Goal: Information Seeking & Learning: Learn about a topic

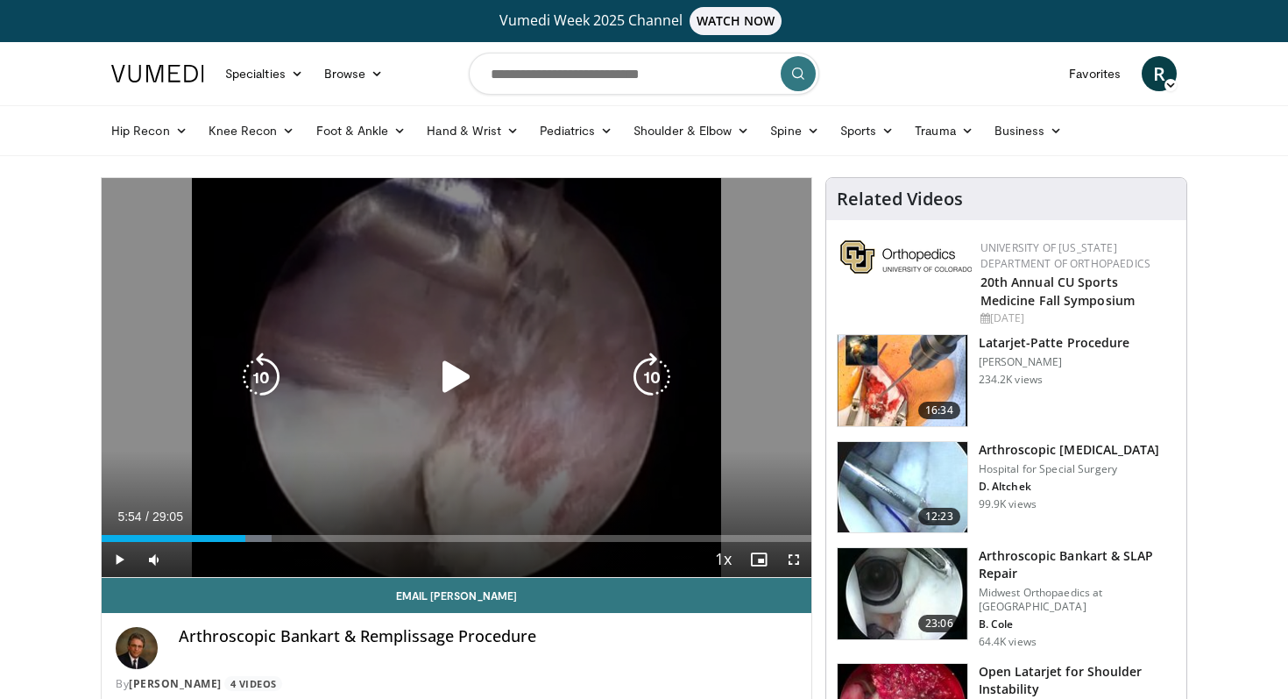
click at [457, 380] on icon "Video Player" at bounding box center [456, 376] width 49 height 49
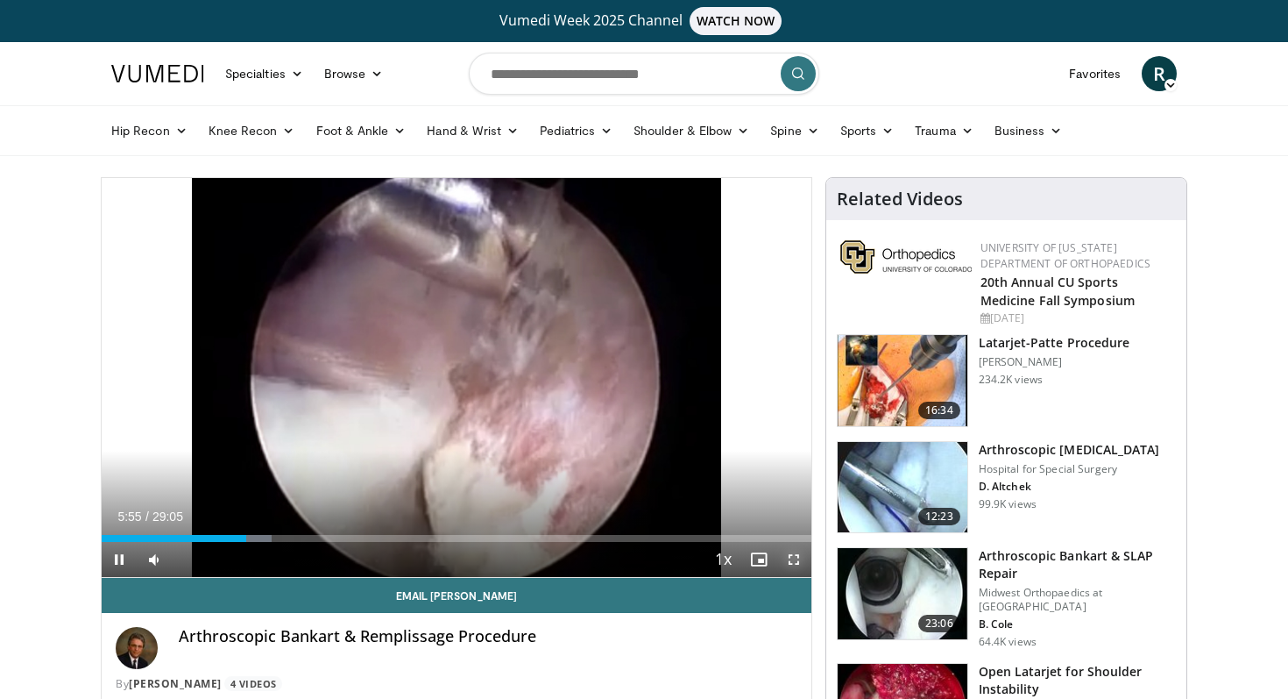
click at [792, 557] on span "Video Player" at bounding box center [794, 559] width 35 height 35
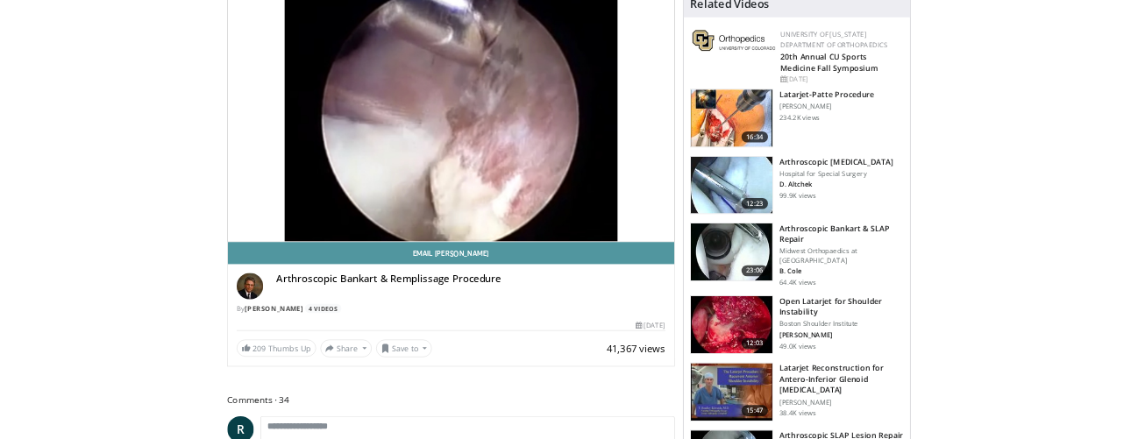
scroll to position [200, 0]
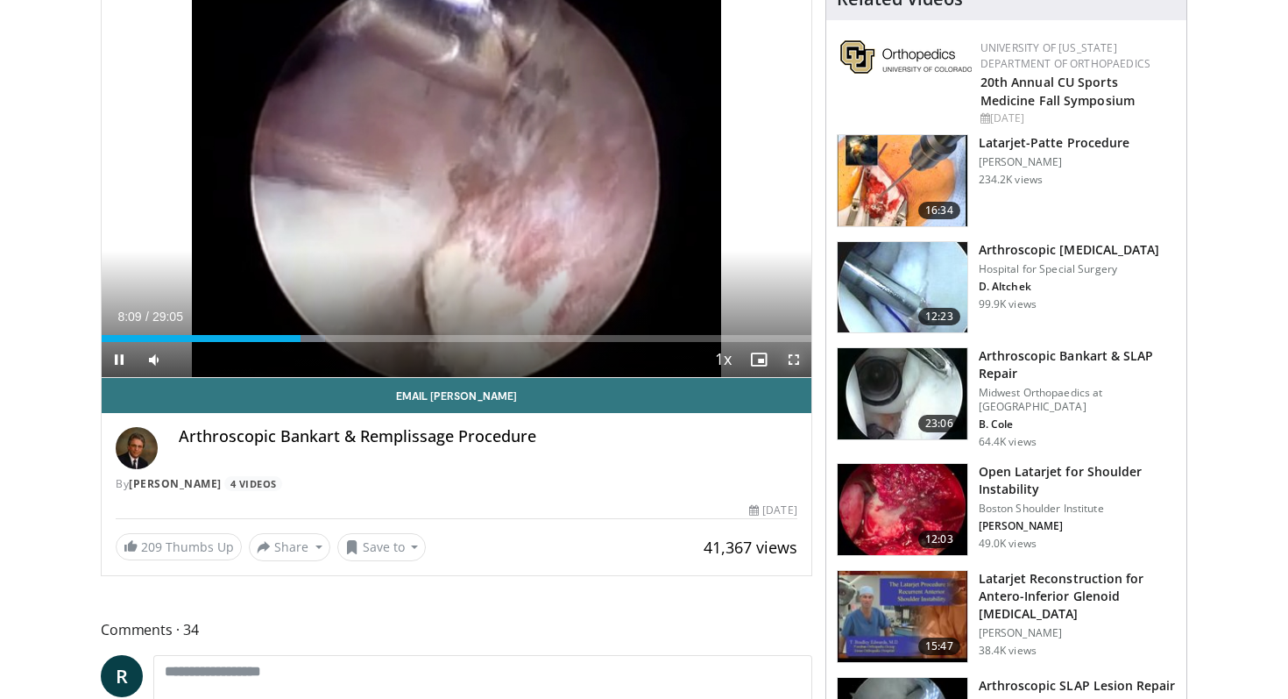
click at [791, 358] on span "Video Player" at bounding box center [794, 359] width 35 height 35
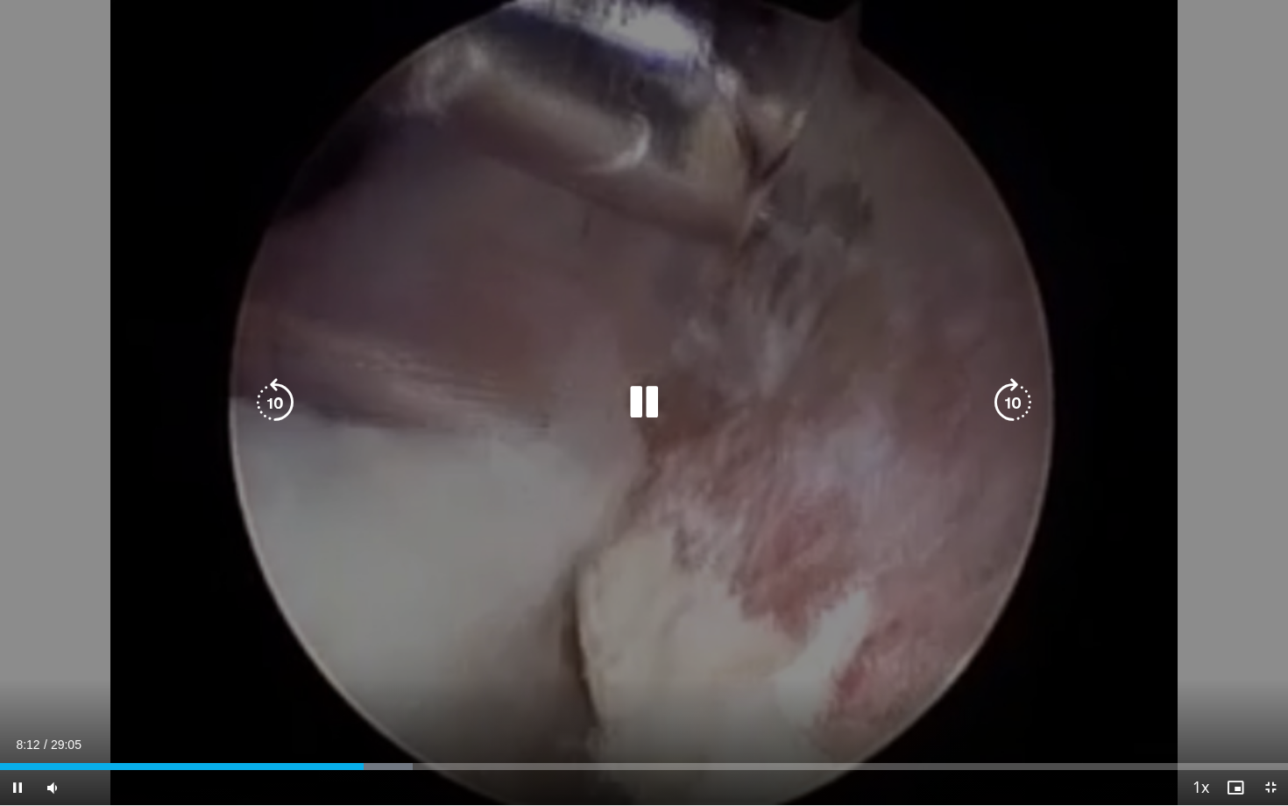
click at [1019, 414] on icon "Video Player" at bounding box center [1013, 402] width 49 height 49
click at [1016, 474] on div "10 seconds Tap to unmute" at bounding box center [644, 402] width 1288 height 805
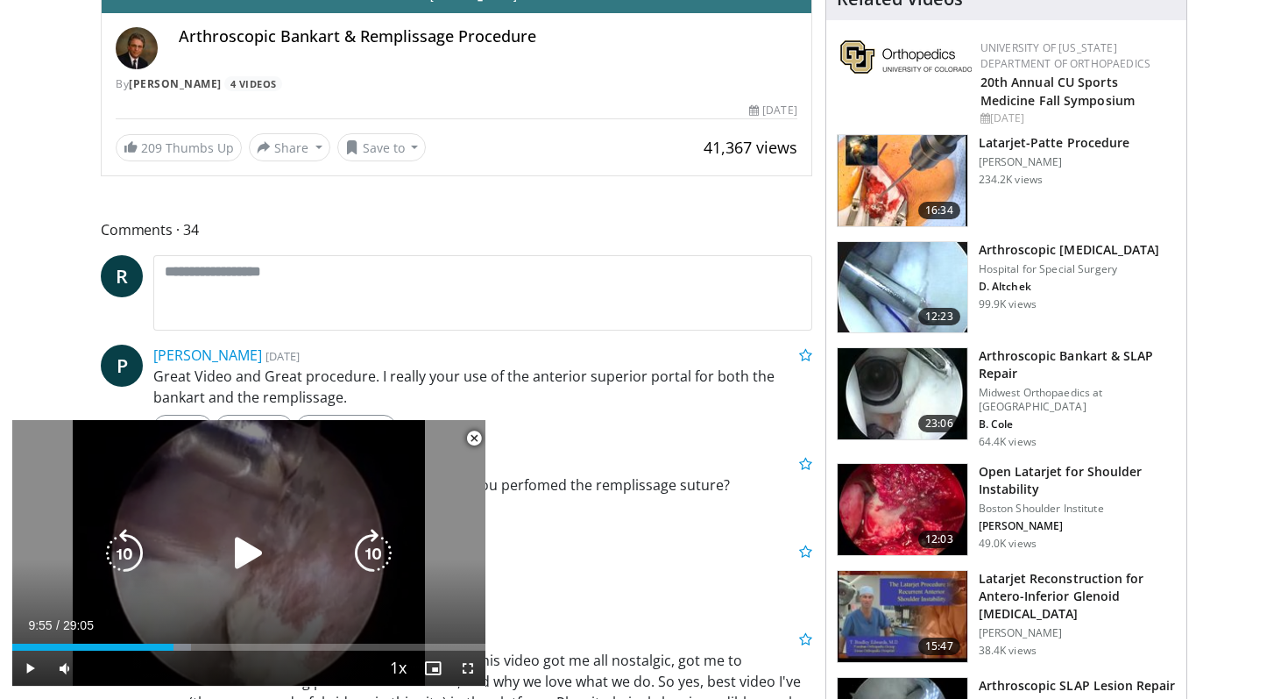
click at [250, 552] on icon "Video Player" at bounding box center [248, 553] width 49 height 49
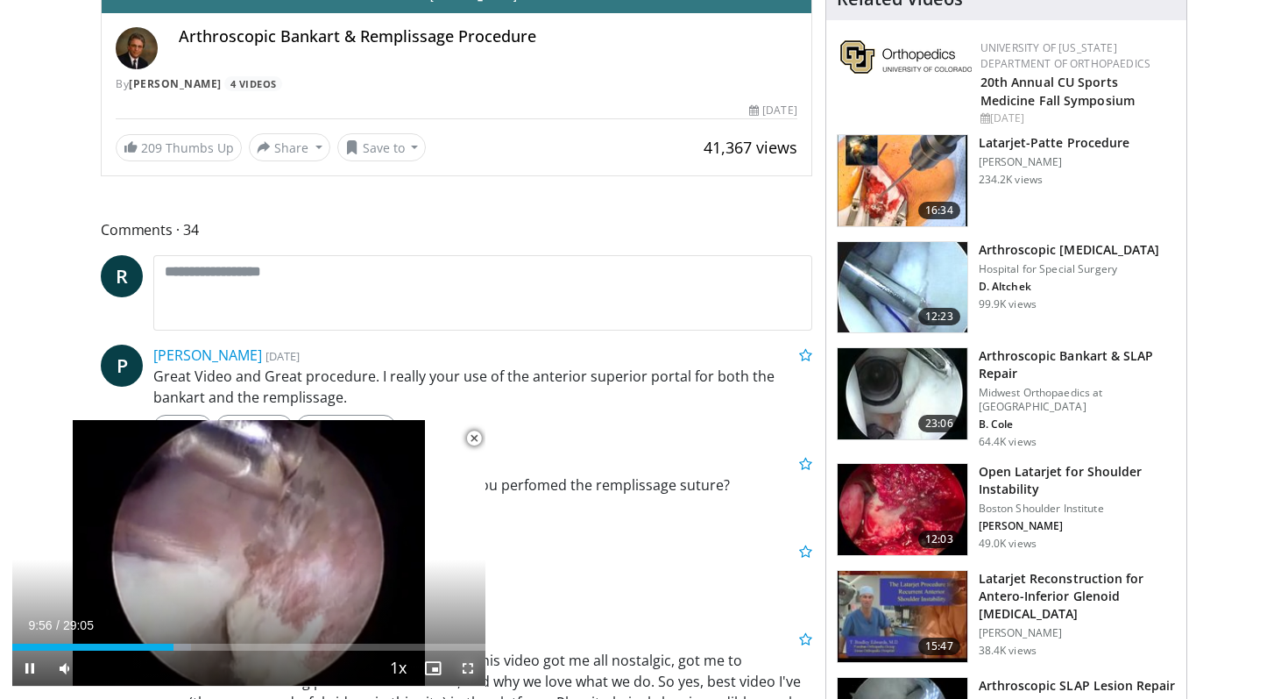
click at [467, 665] on span "Video Player" at bounding box center [468, 667] width 35 height 35
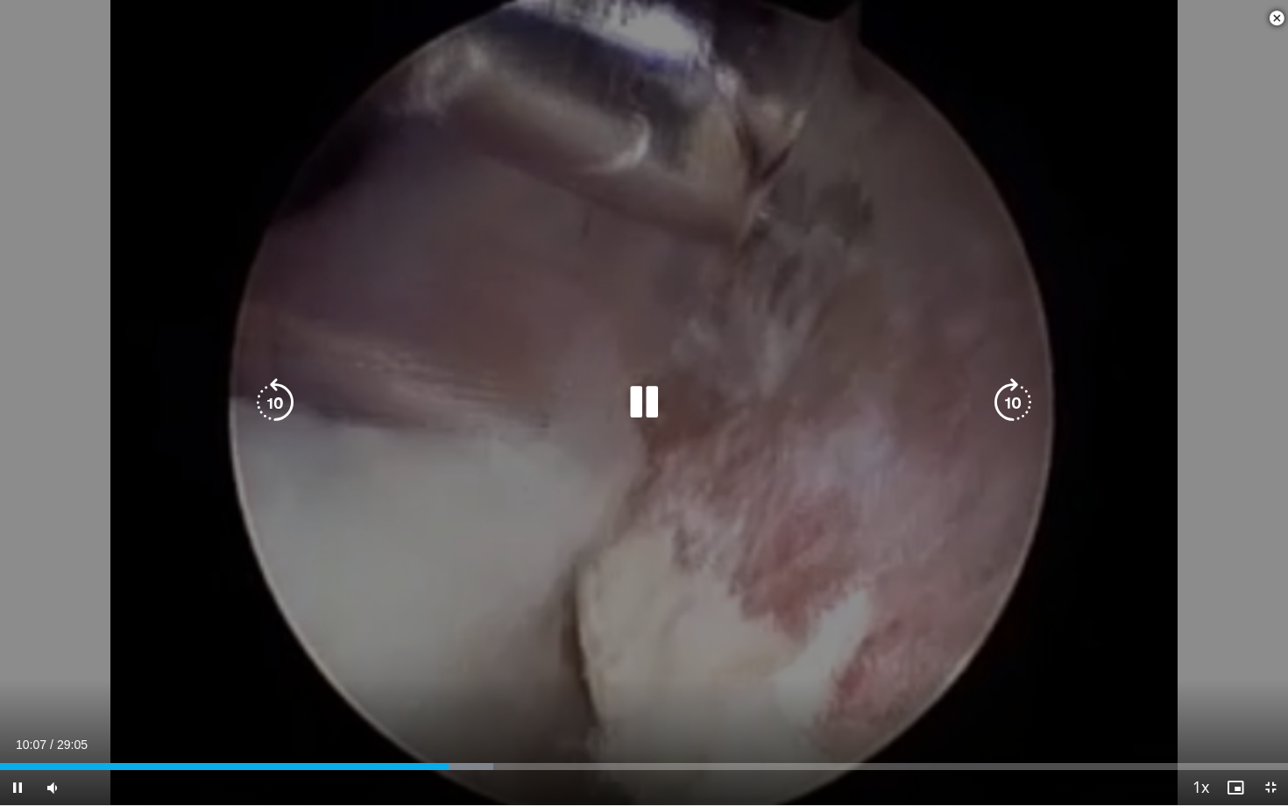
click at [1014, 410] on icon "Video Player" at bounding box center [1013, 402] width 49 height 49
click at [1019, 403] on icon "Video Player" at bounding box center [1013, 402] width 49 height 49
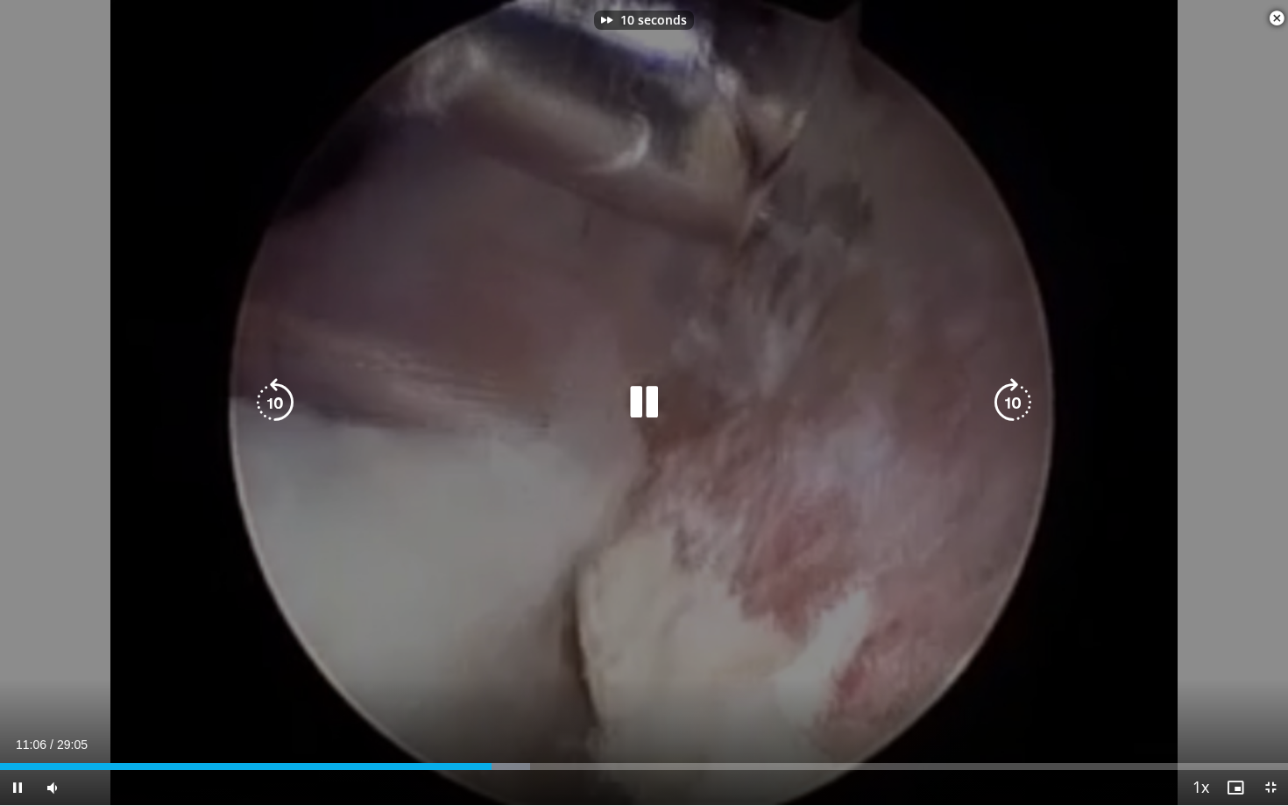
click at [1019, 403] on icon "Video Player" at bounding box center [1013, 402] width 49 height 49
click at [1015, 402] on div "40 seconds Tap to unmute" at bounding box center [644, 402] width 1288 height 805
click at [1012, 409] on icon "Video Player" at bounding box center [1013, 402] width 49 height 49
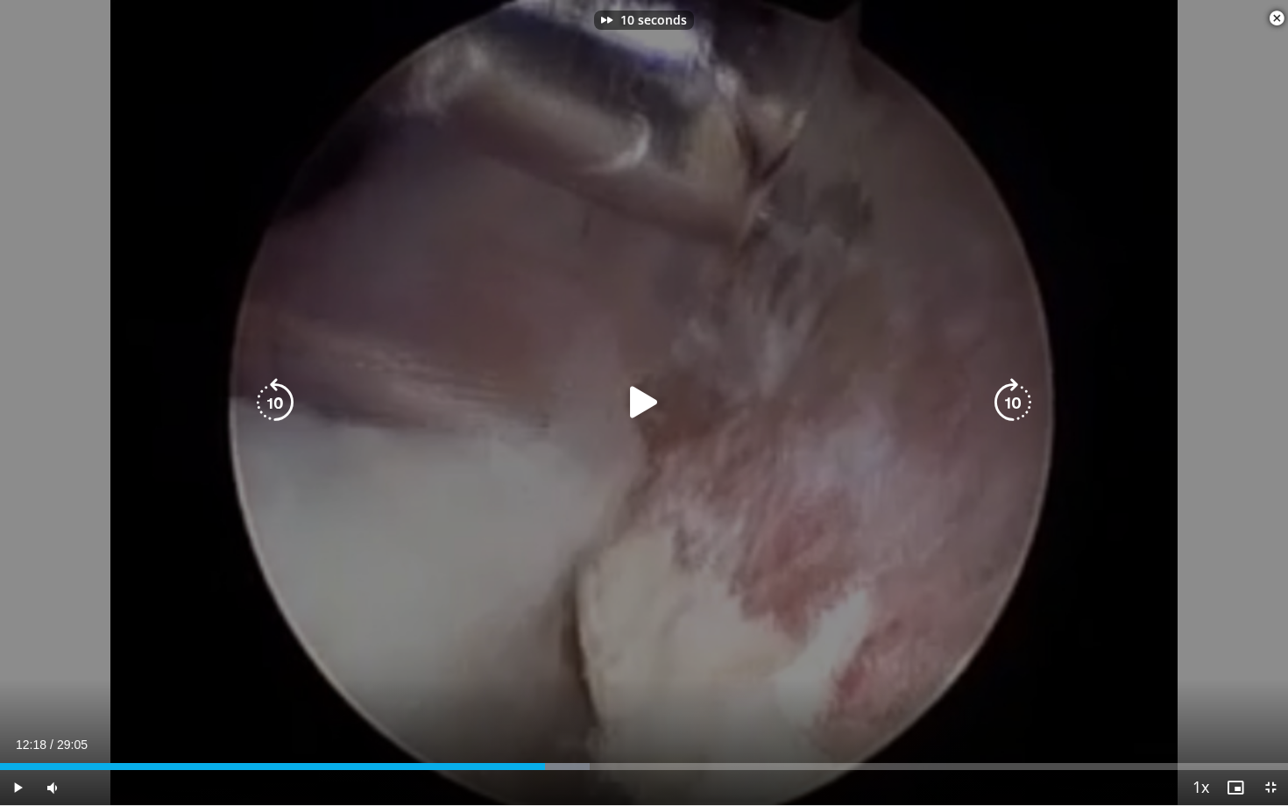
click at [635, 408] on icon "Video Player" at bounding box center [644, 402] width 49 height 49
click at [1015, 409] on icon "Video Player" at bounding box center [1013, 402] width 49 height 49
click at [1018, 399] on icon "Video Player" at bounding box center [1013, 402] width 49 height 49
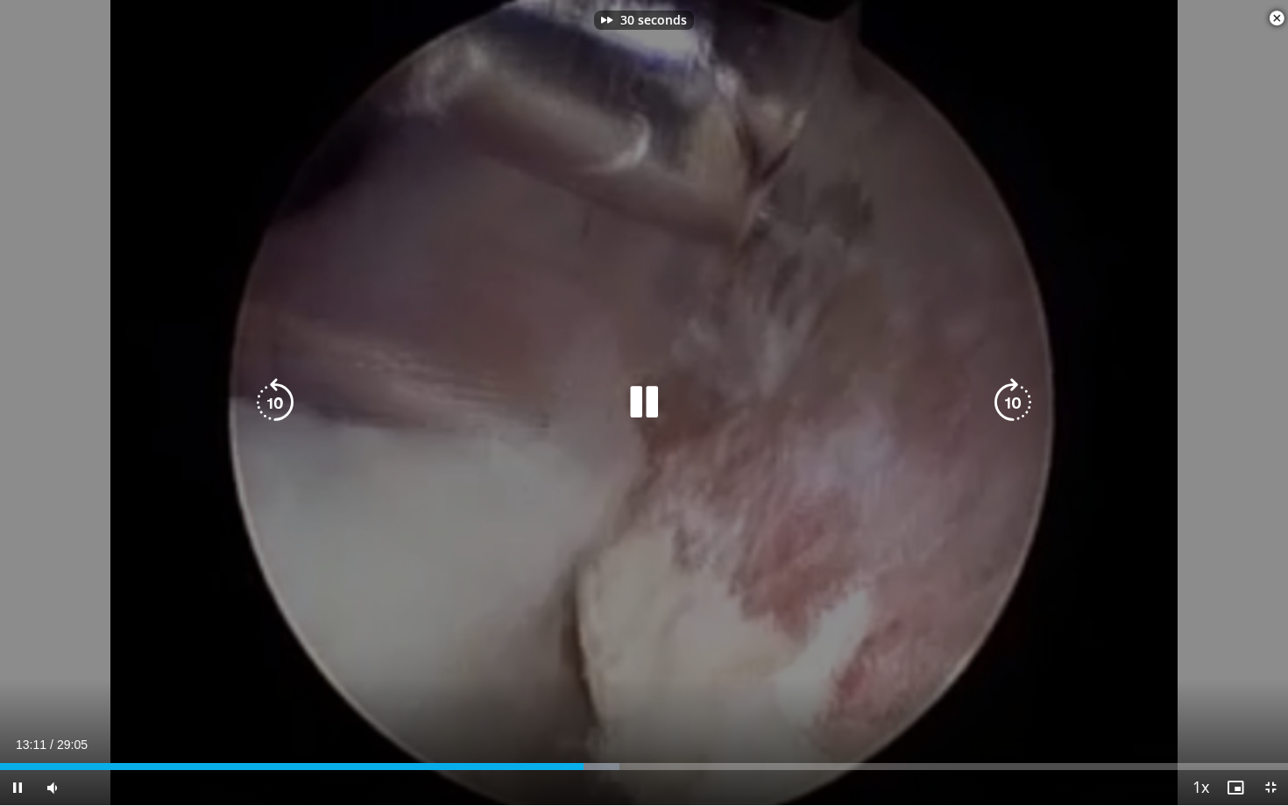
click at [1018, 399] on icon "Video Player" at bounding box center [1013, 402] width 49 height 49
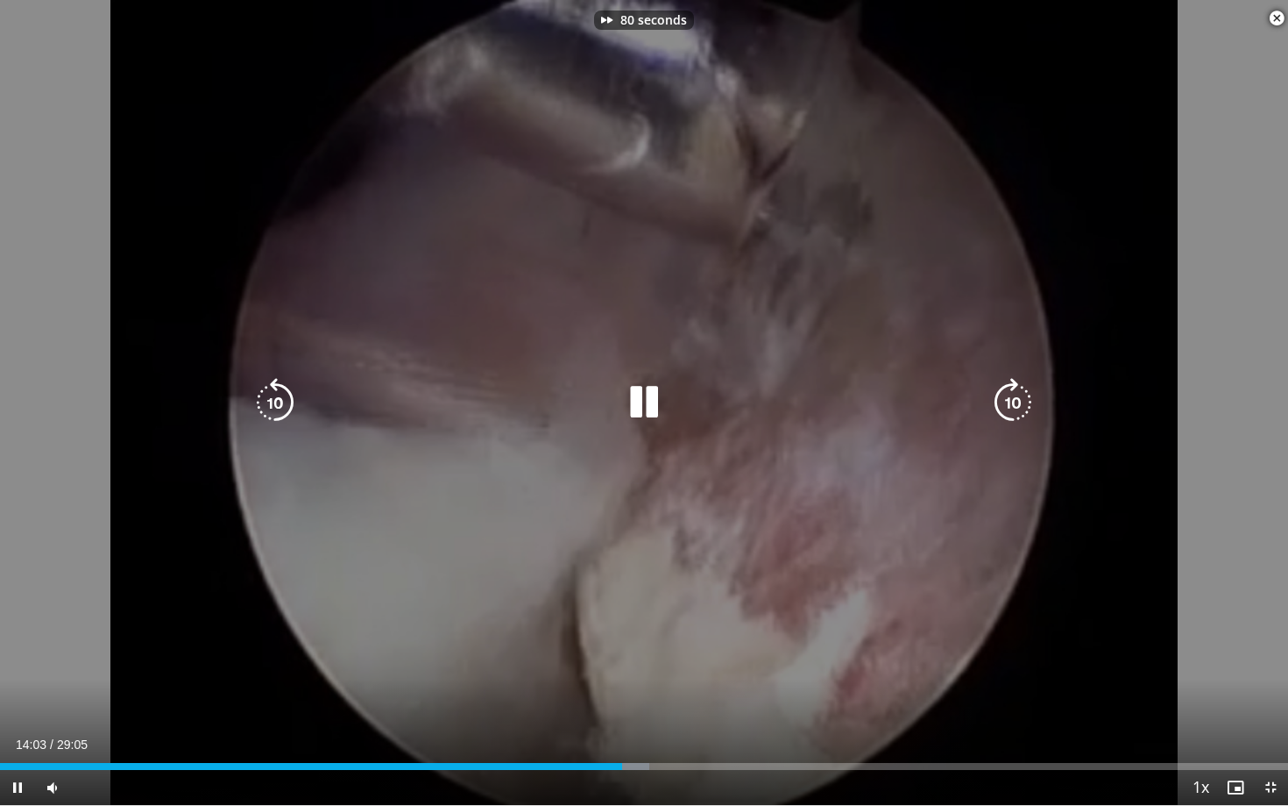
click at [1018, 399] on icon "Video Player" at bounding box center [1013, 402] width 49 height 49
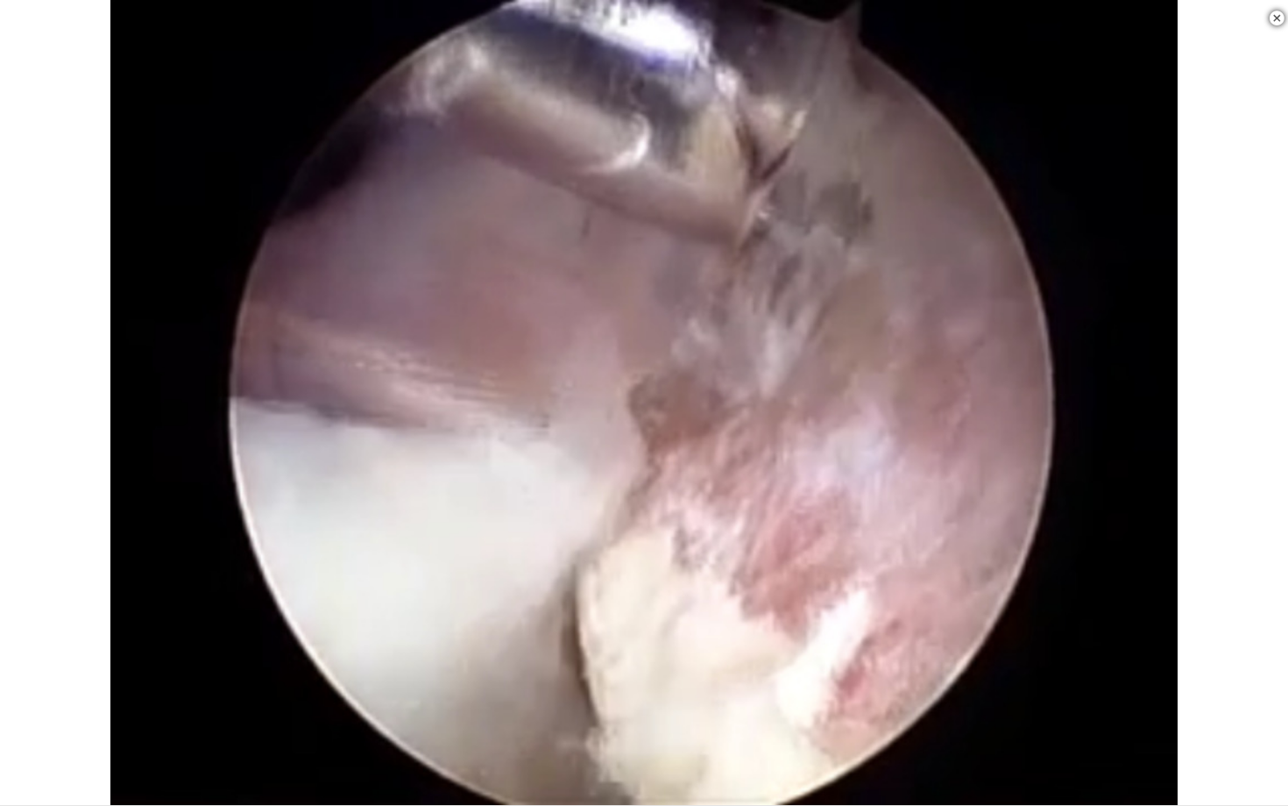
click at [1018, 399] on div "100 seconds Tap to unmute" at bounding box center [644, 402] width 1288 height 805
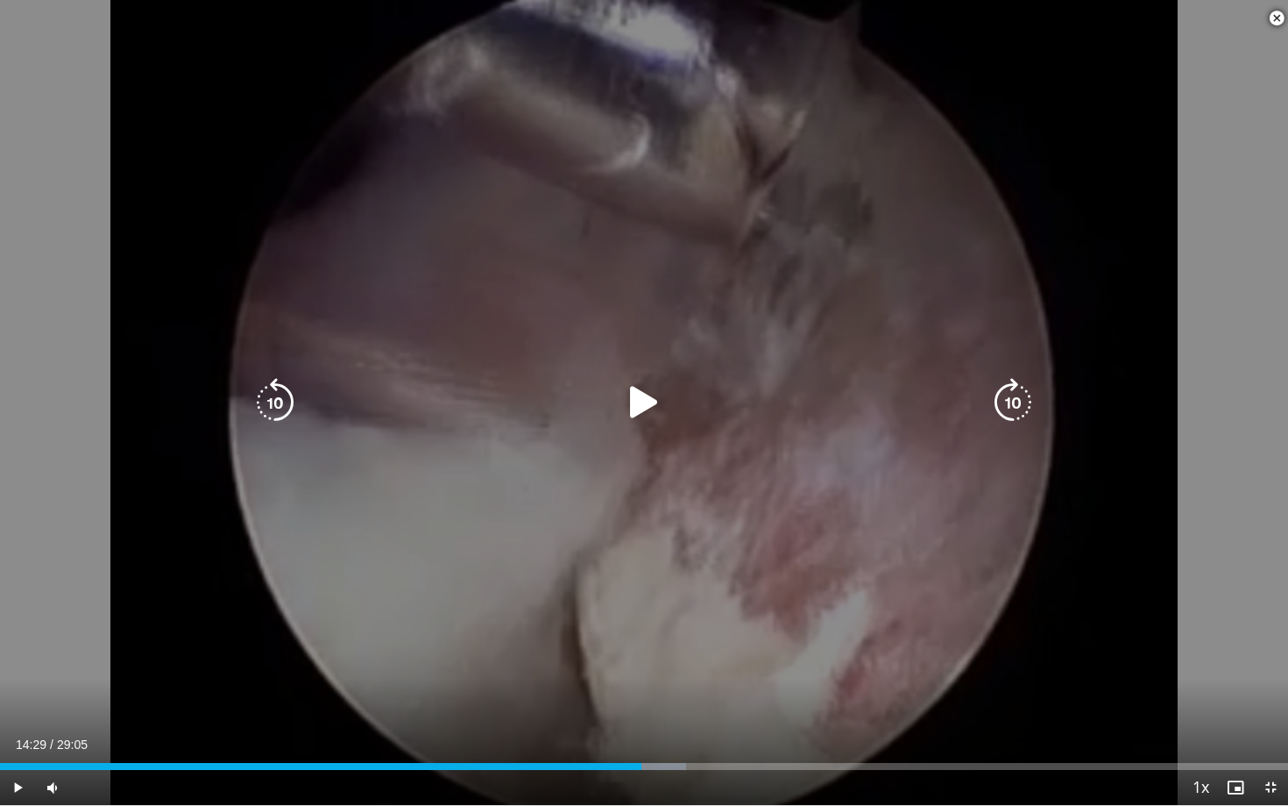
click at [1013, 408] on icon "Video Player" at bounding box center [1013, 402] width 49 height 49
click at [647, 403] on icon "Video Player" at bounding box center [644, 402] width 49 height 49
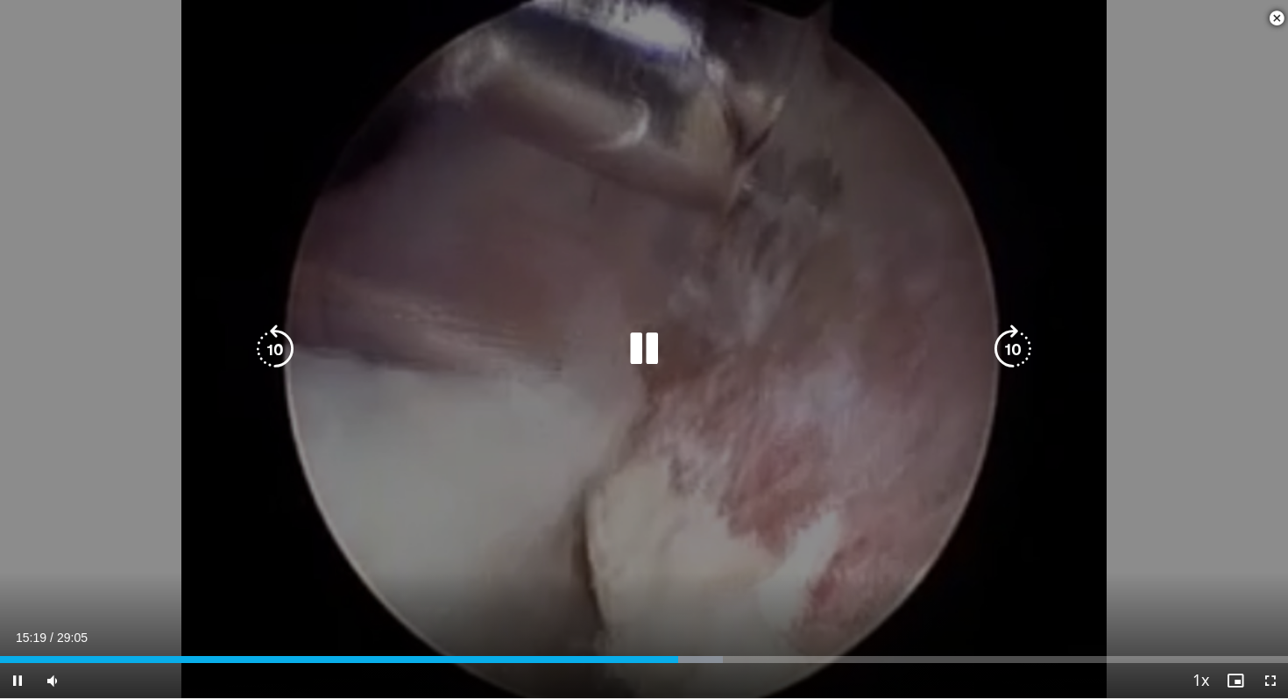
click at [620, 373] on icon "Video Player" at bounding box center [644, 348] width 49 height 49
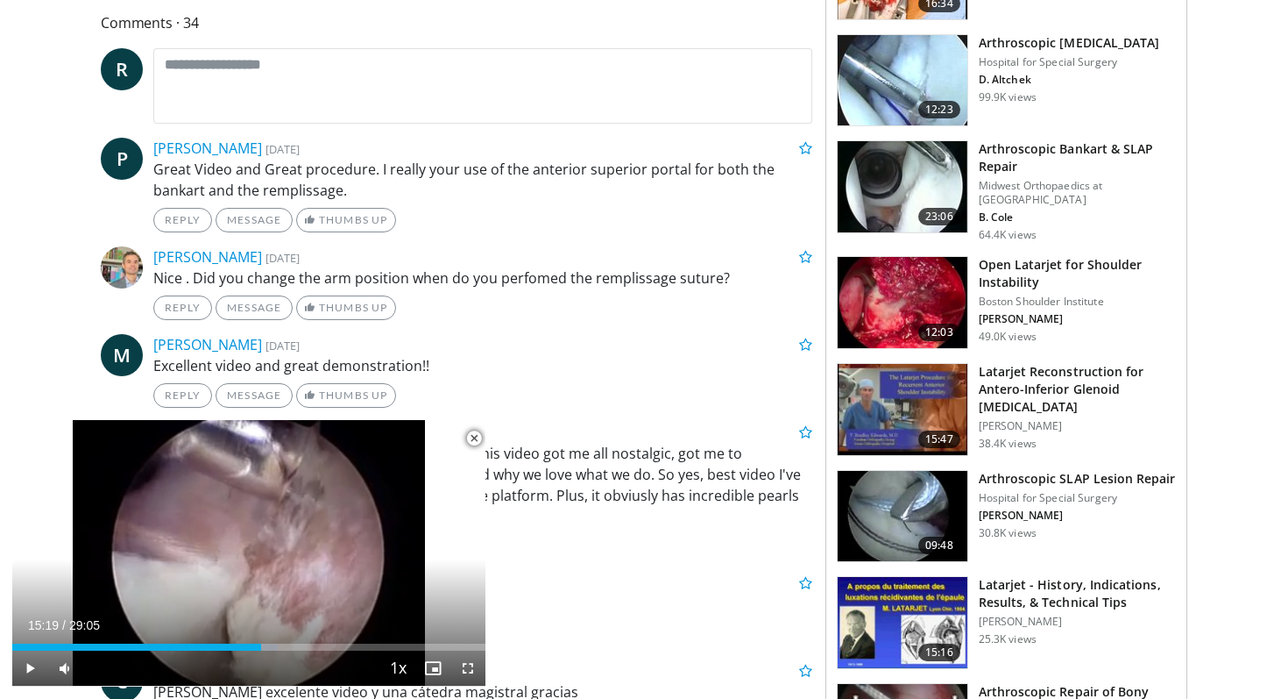
scroll to position [414, 0]
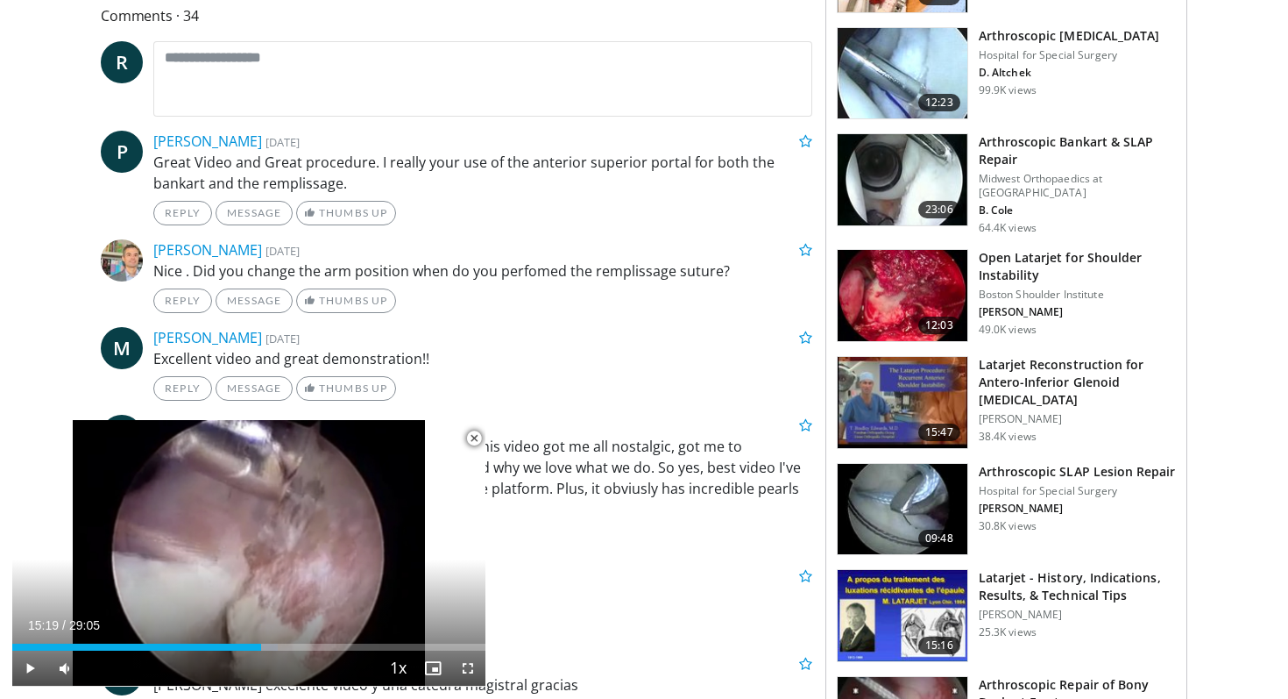
click at [473, 435] on span "Video Player" at bounding box center [474, 438] width 35 height 35
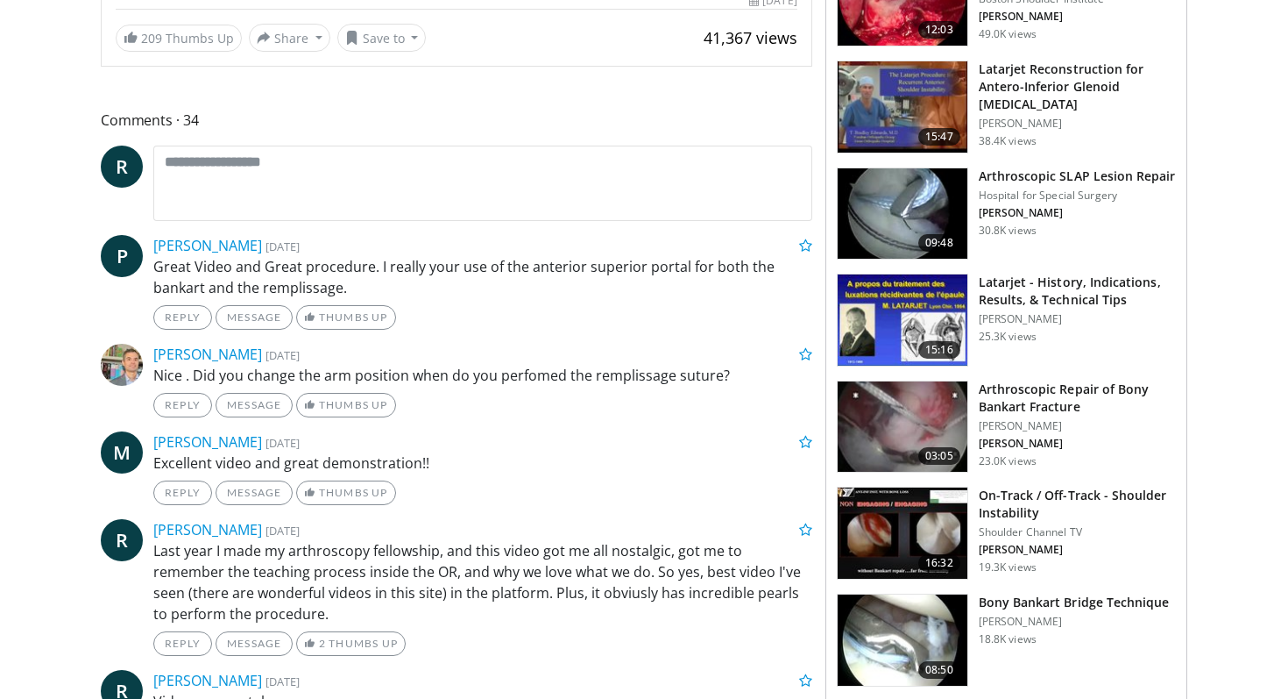
scroll to position [710, 0]
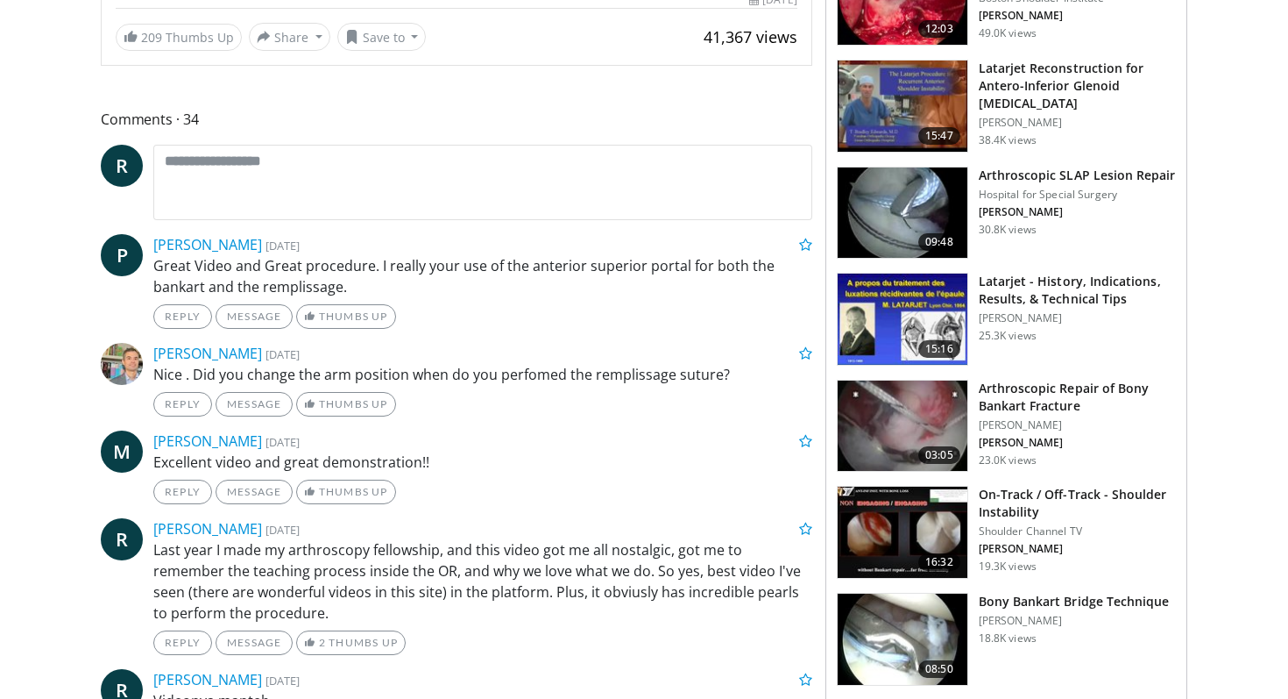
click at [1112, 380] on h3 "Arthroscopic Repair of Bony Bankart Fracture" at bounding box center [1077, 397] width 197 height 35
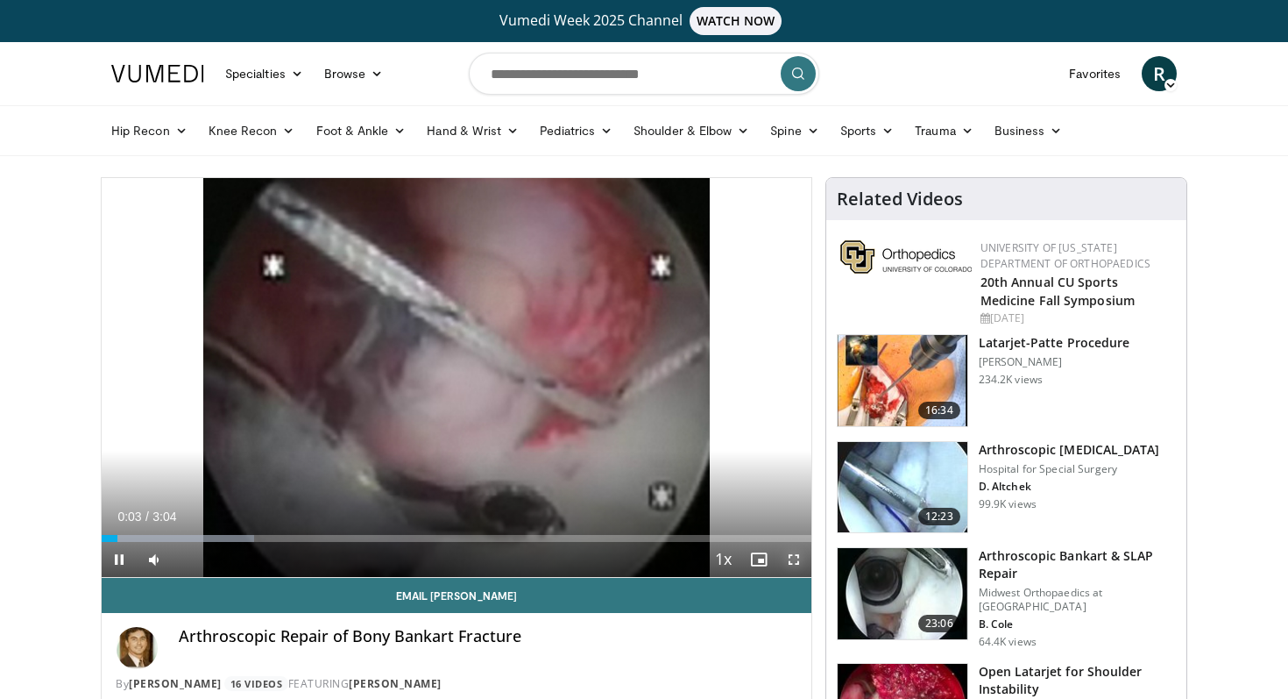
click at [798, 558] on span "Video Player" at bounding box center [794, 559] width 35 height 35
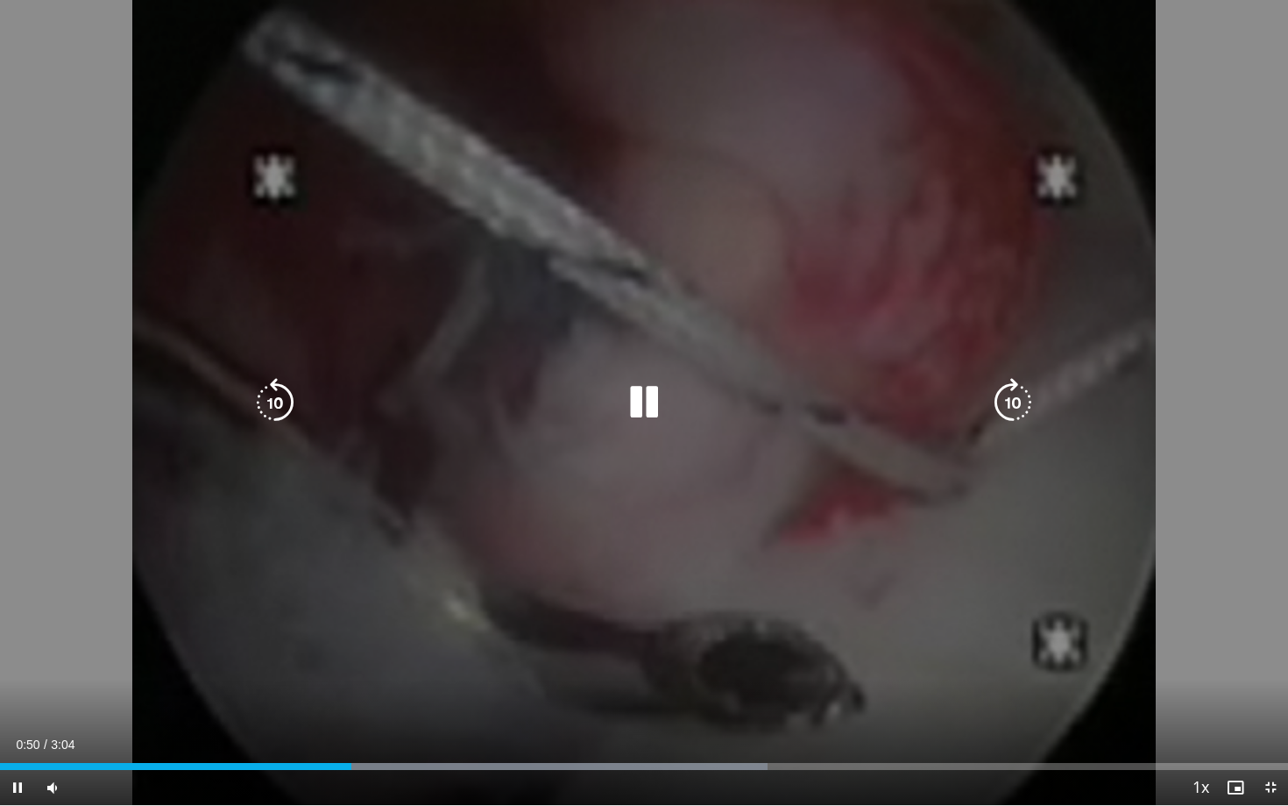
click at [665, 492] on div "10 seconds Tap to unmute" at bounding box center [644, 402] width 1288 height 805
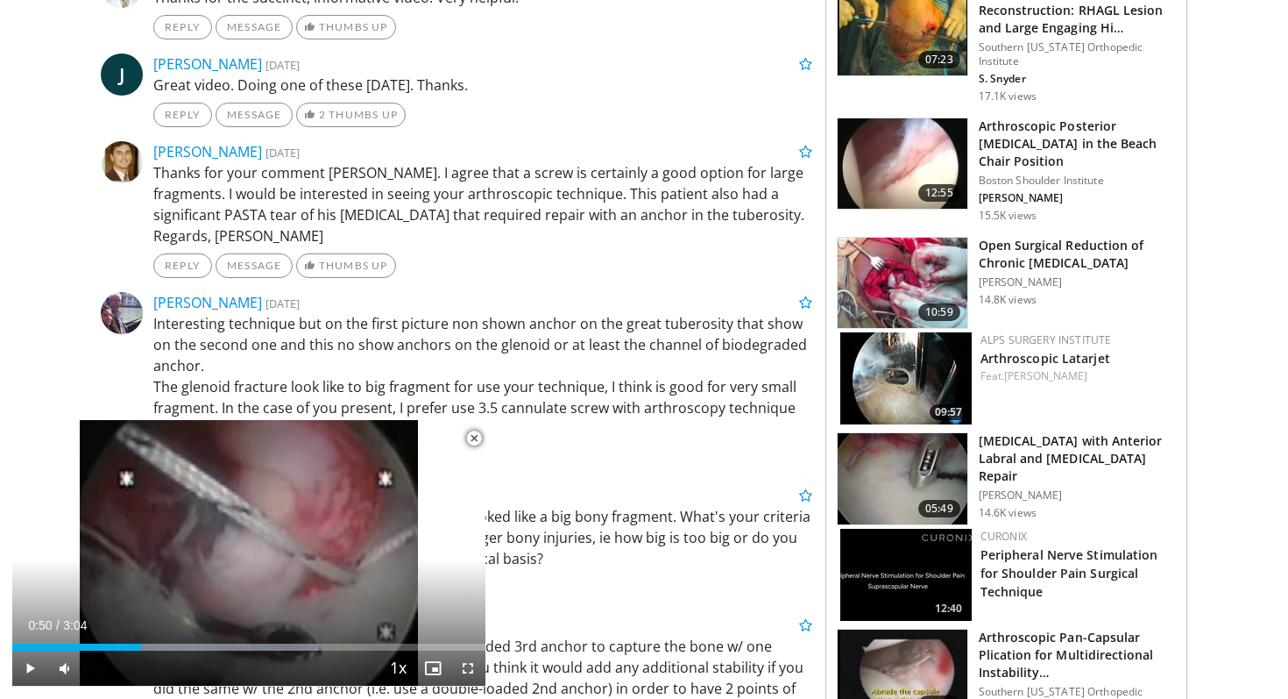
scroll to position [1558, 0]
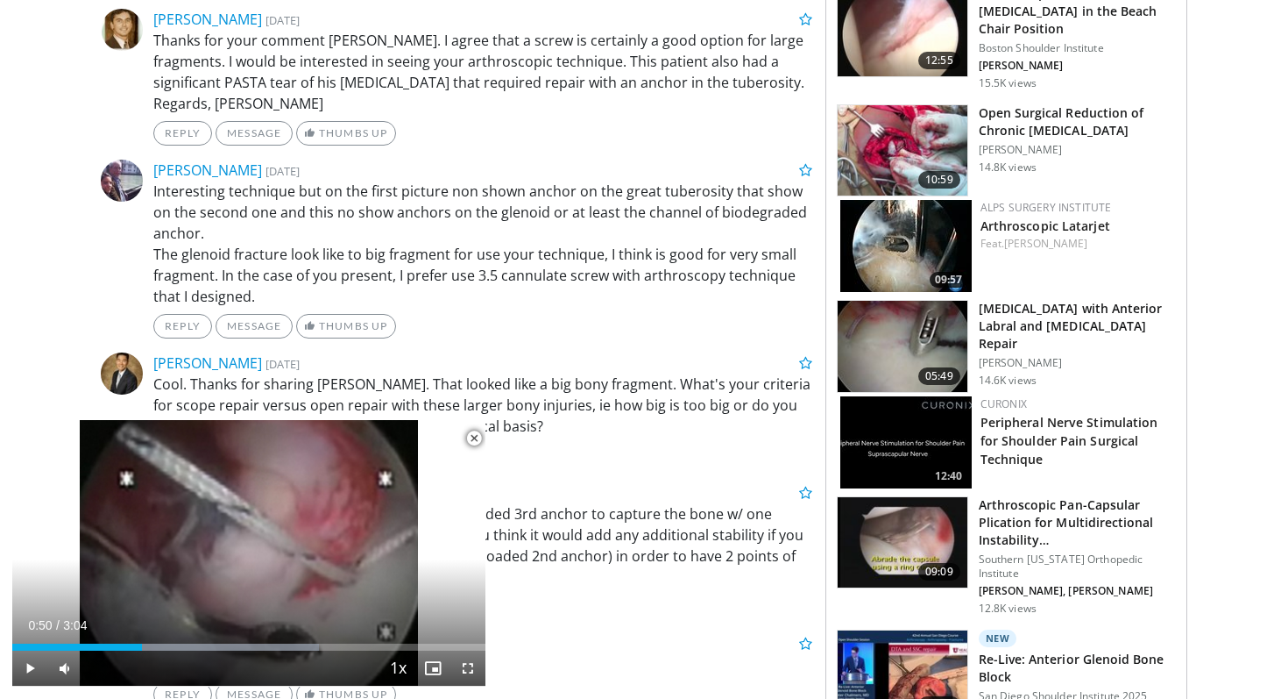
click at [474, 440] on span "Video Player" at bounding box center [474, 438] width 35 height 35
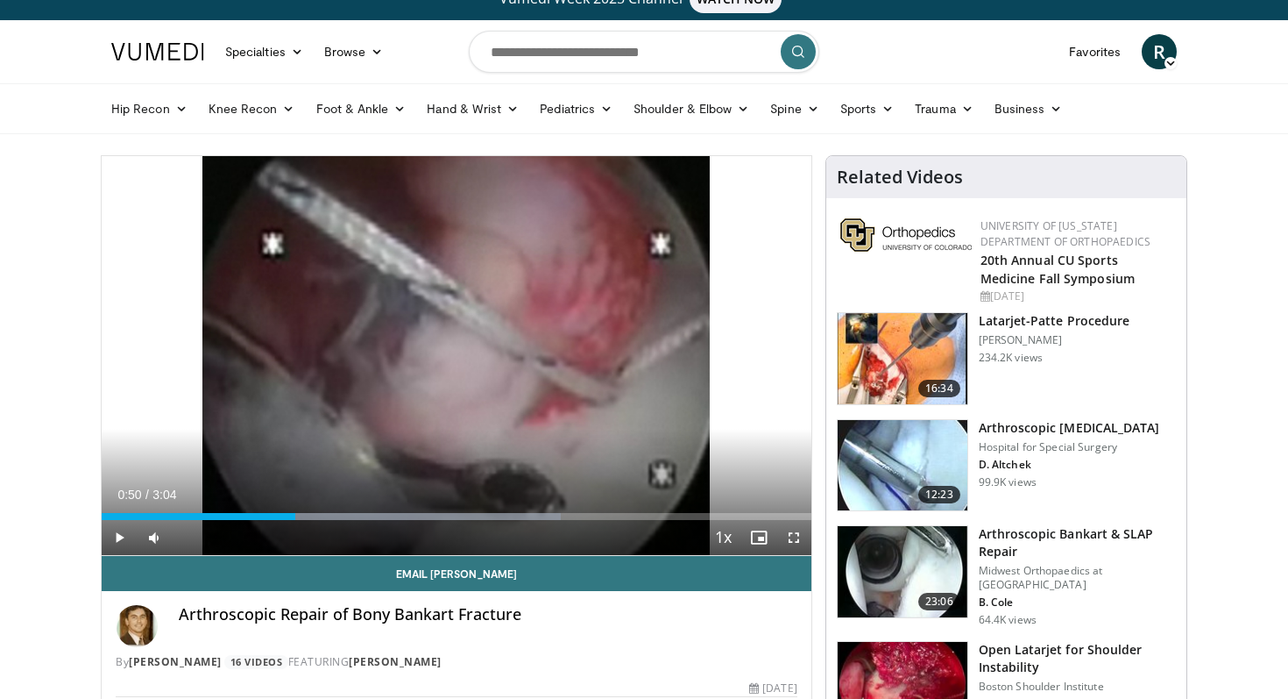
scroll to position [0, 0]
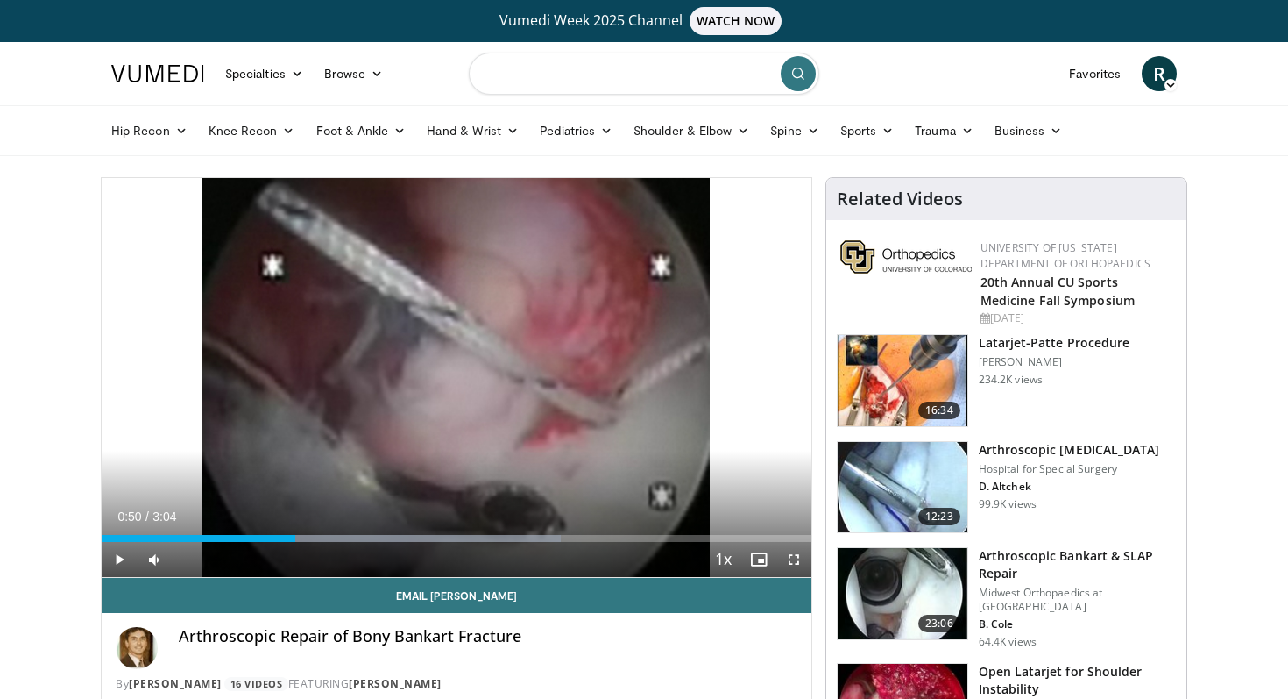
click at [554, 73] on input "Search topics, interventions" at bounding box center [644, 74] width 351 height 42
type input "******"
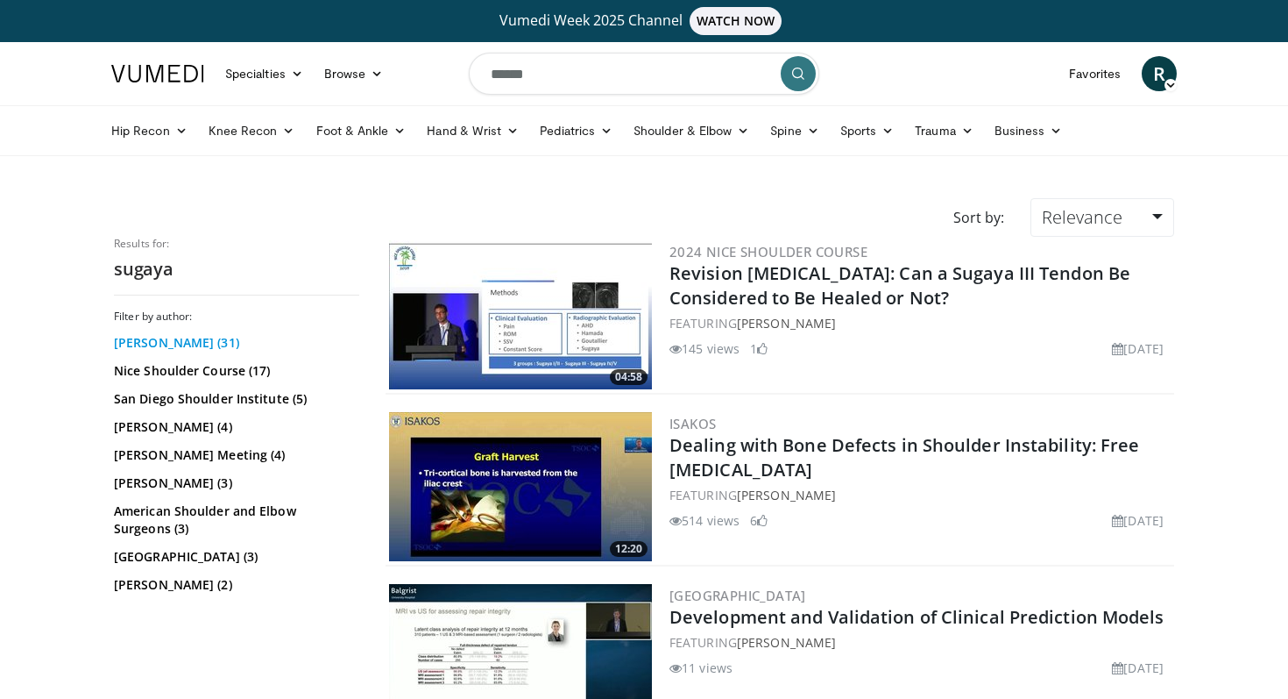
click at [187, 349] on link "Hiroyuki Sugaya (31)" at bounding box center [234, 343] width 241 height 18
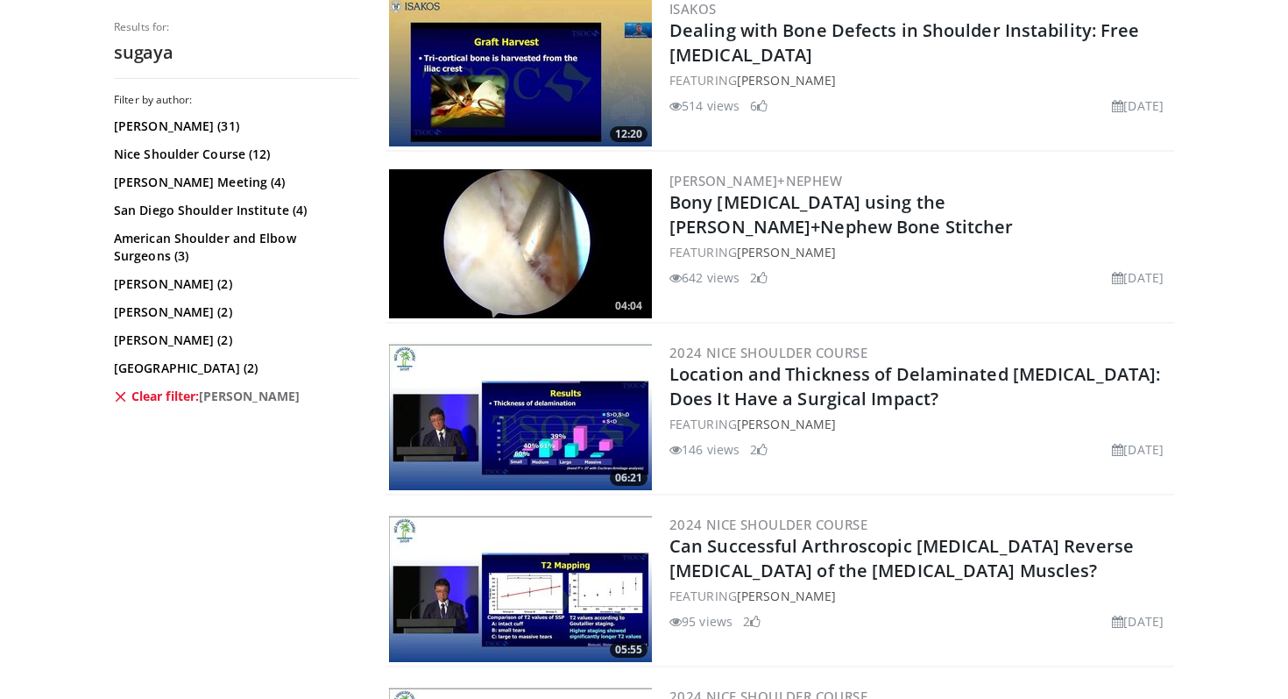
scroll to position [245, 0]
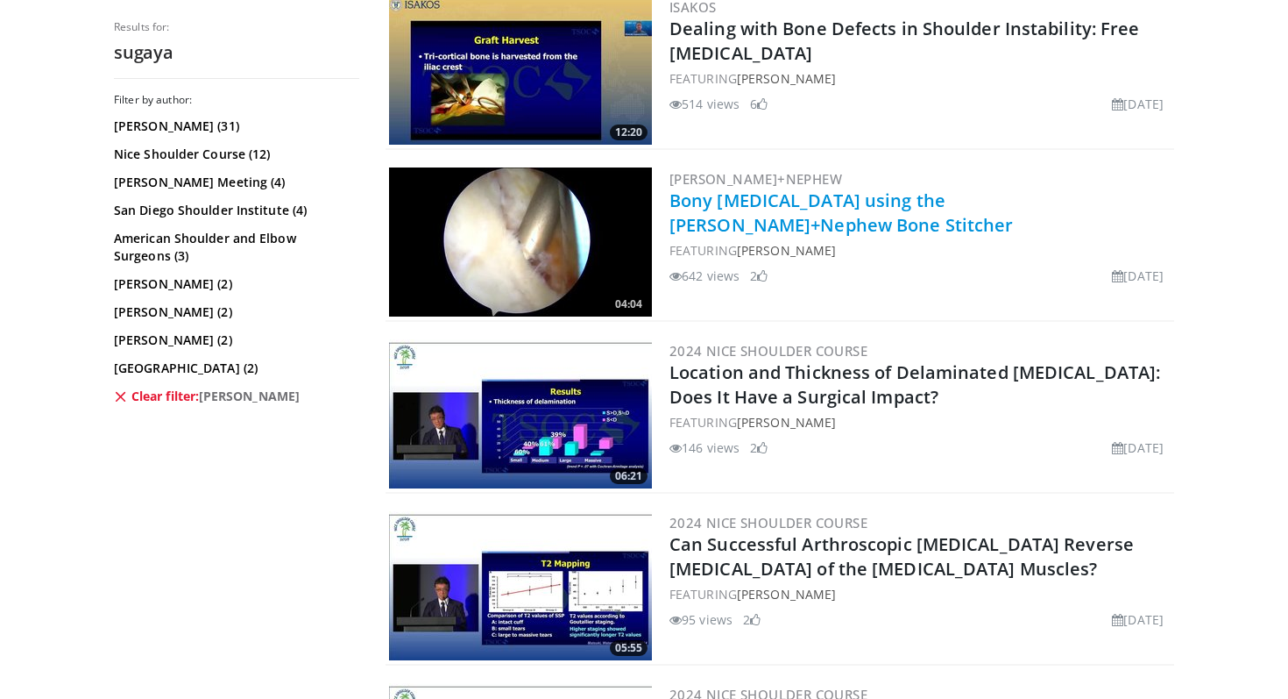
click at [938, 198] on link "Bony Bankart Repair using the Smith+Nephew Bone Stitcher" at bounding box center [842, 212] width 344 height 48
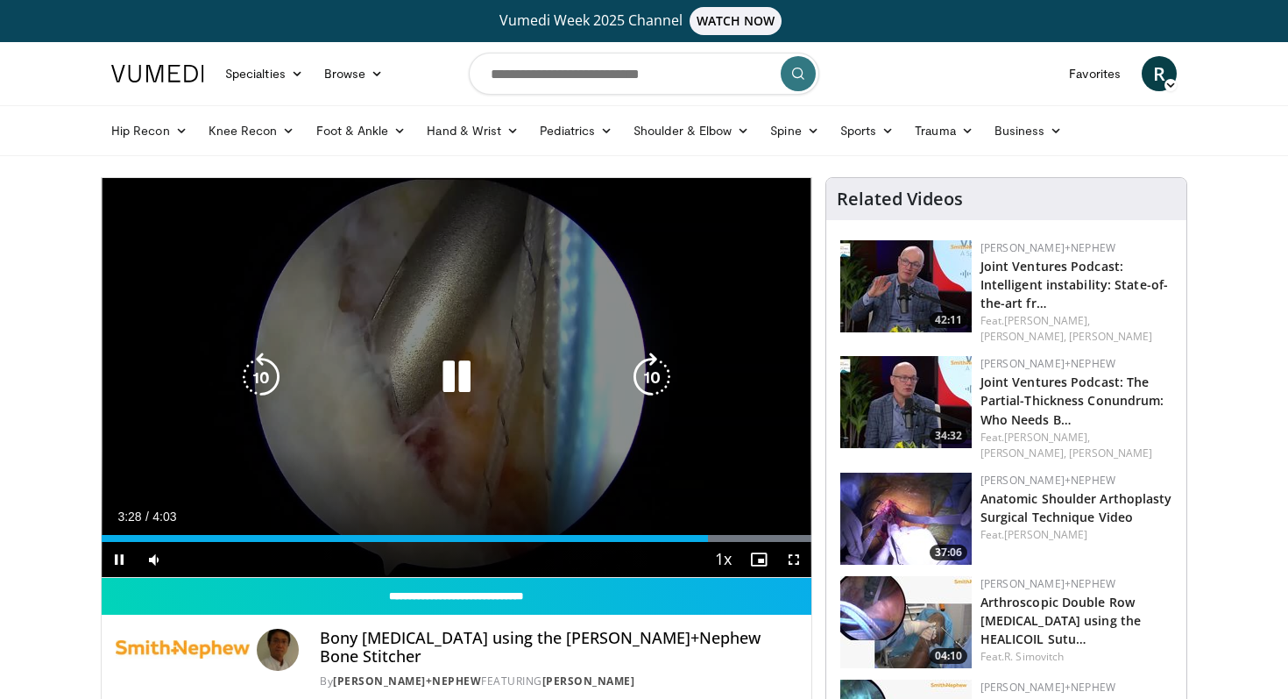
click at [211, 387] on div "10 seconds Tap to unmute" at bounding box center [457, 377] width 710 height 399
click at [444, 368] on icon "Video Player" at bounding box center [456, 376] width 49 height 49
click at [614, 380] on div "Video Player" at bounding box center [457, 376] width 426 height 35
click at [460, 376] on icon "Video Player" at bounding box center [456, 376] width 49 height 49
click at [452, 375] on icon "Video Player" at bounding box center [456, 376] width 49 height 49
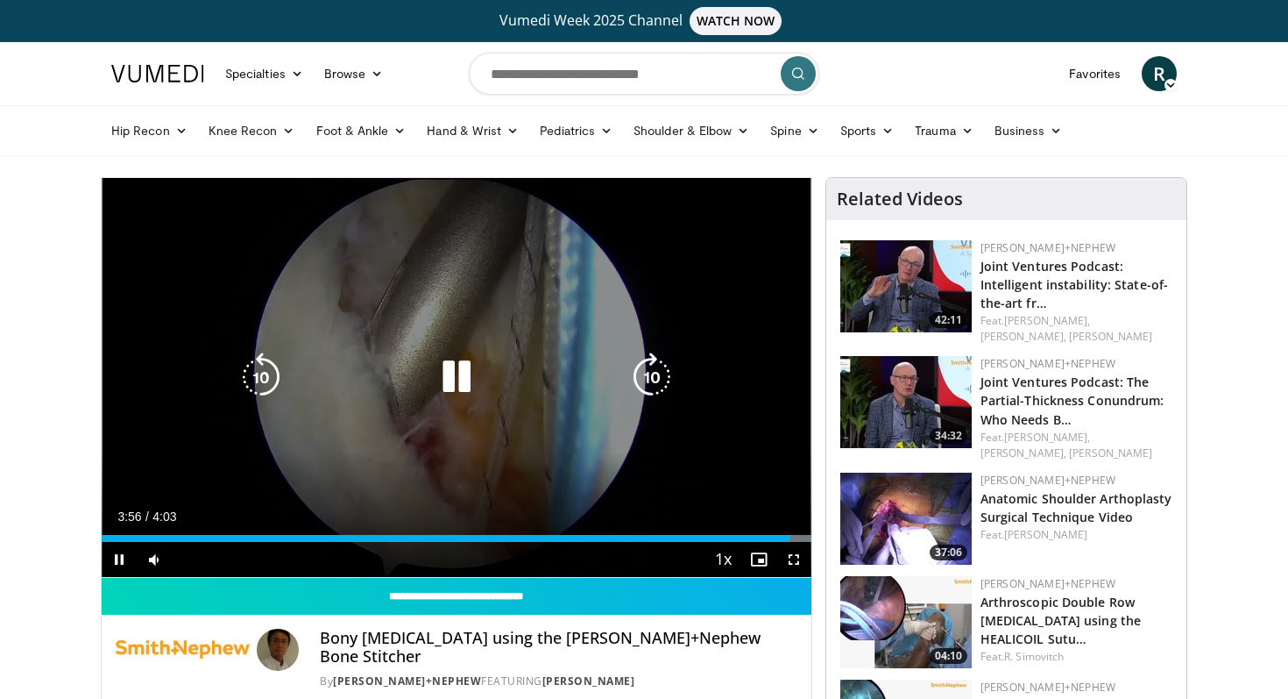
click at [265, 373] on icon "Video Player" at bounding box center [261, 376] width 49 height 49
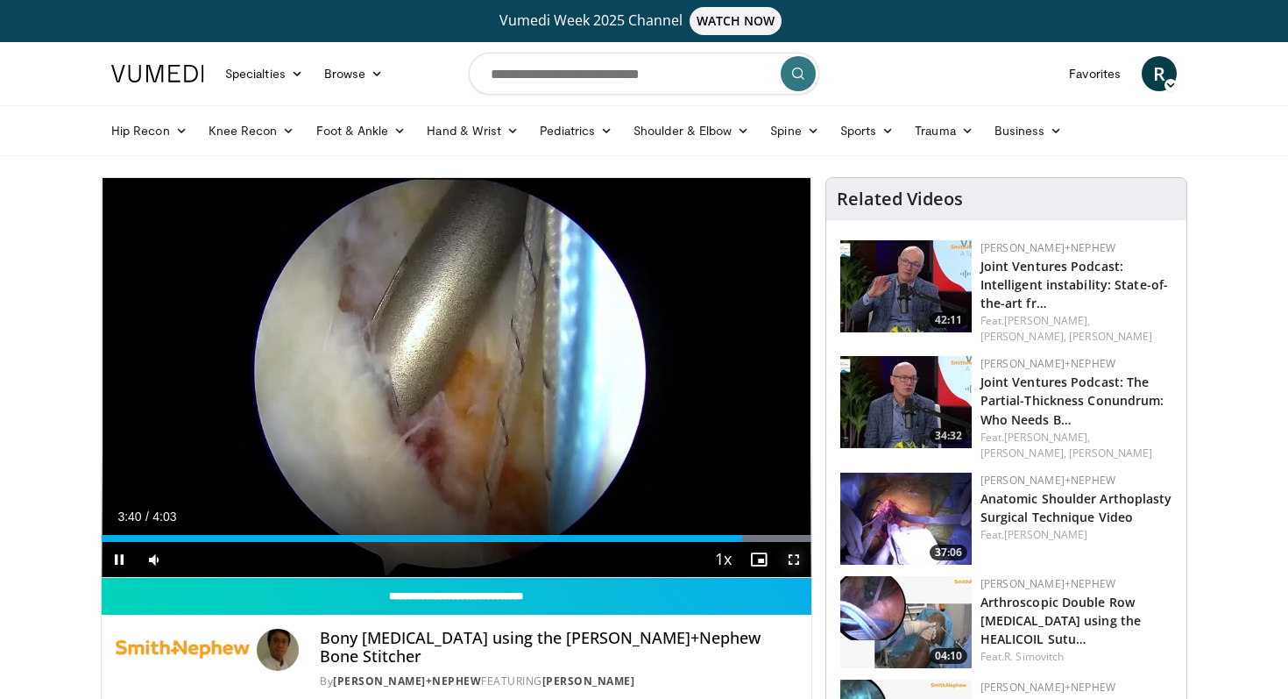
click at [793, 560] on span "Video Player" at bounding box center [794, 559] width 35 height 35
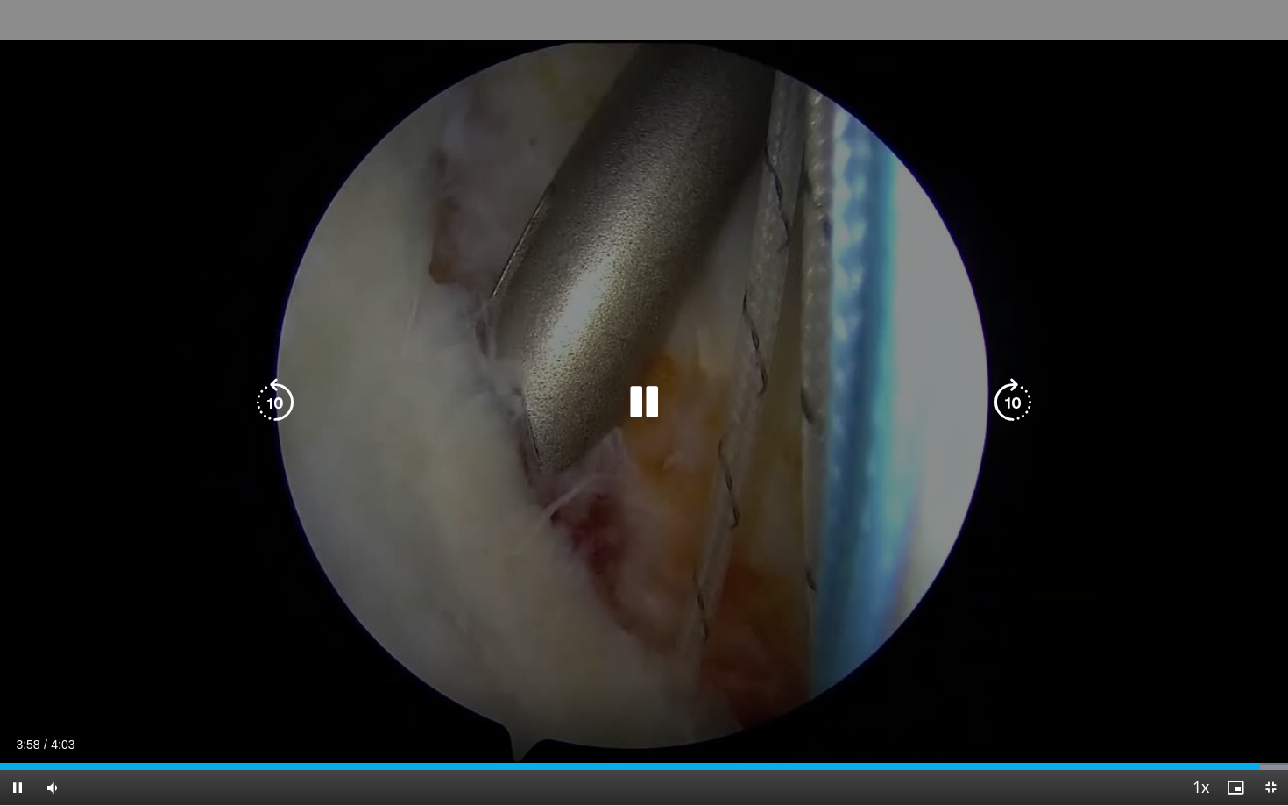
click at [650, 401] on icon "Video Player" at bounding box center [644, 402] width 49 height 49
